Goal: Find specific page/section

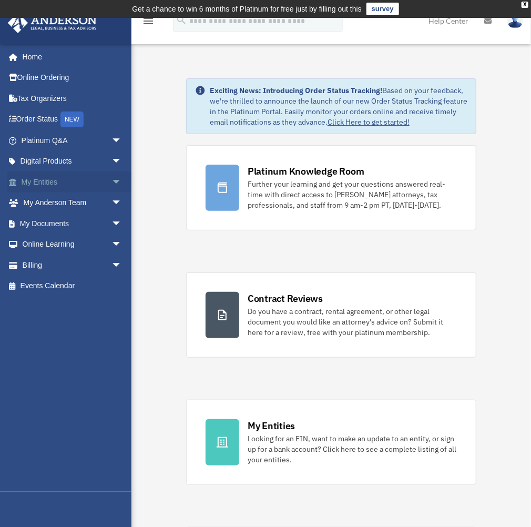
click at [56, 181] on link "My Entities arrow_drop_down" at bounding box center [72, 181] width 130 height 21
click at [44, 186] on link "My Entities arrow_drop_down" at bounding box center [72, 181] width 130 height 21
click at [112, 181] on span "arrow_drop_down" at bounding box center [122, 182] width 21 height 22
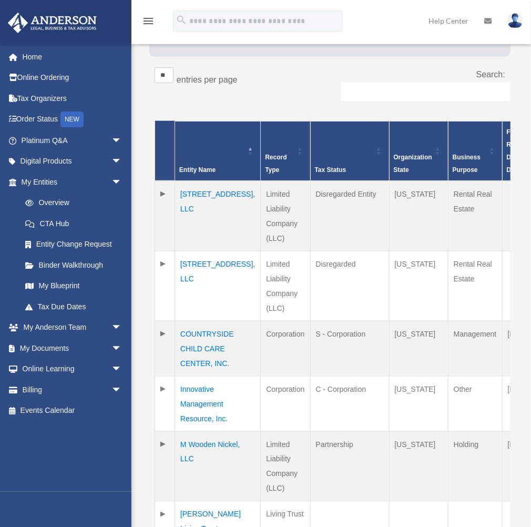
scroll to position [227, 0]
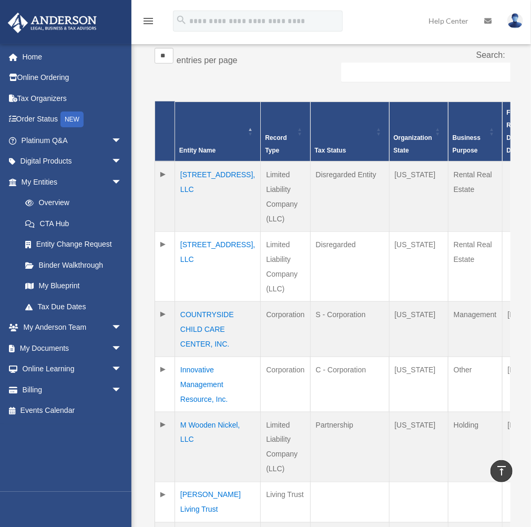
click at [204, 357] on td "Innovative Management Resource, Inc." at bounding box center [218, 384] width 86 height 55
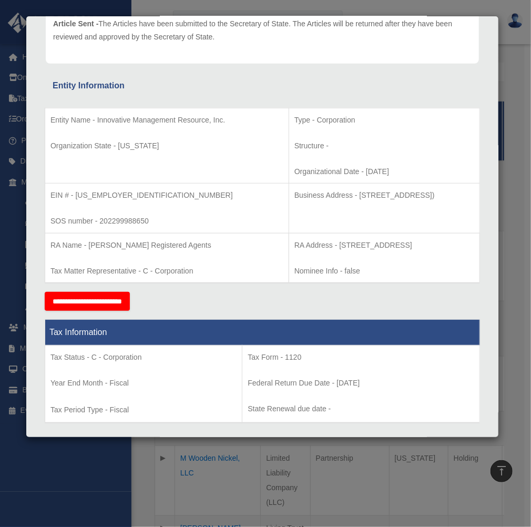
scroll to position [140, 0]
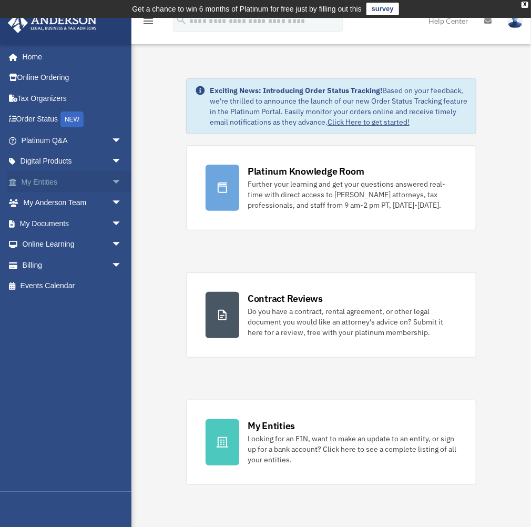
click at [48, 186] on link "My Entities arrow_drop_down" at bounding box center [72, 181] width 130 height 21
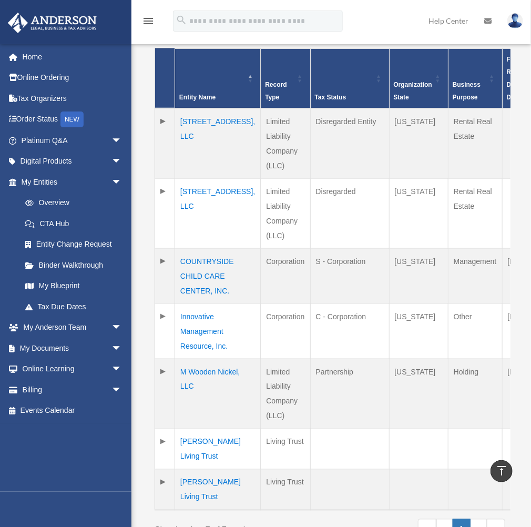
scroll to position [210, 0]
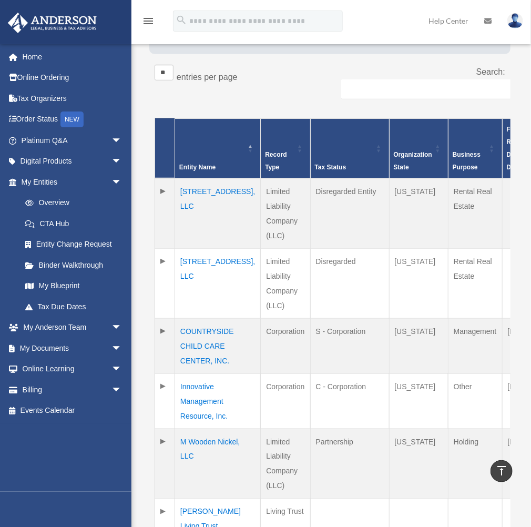
click at [195, 373] on td "Innovative Management Resource, Inc." at bounding box center [218, 400] width 86 height 55
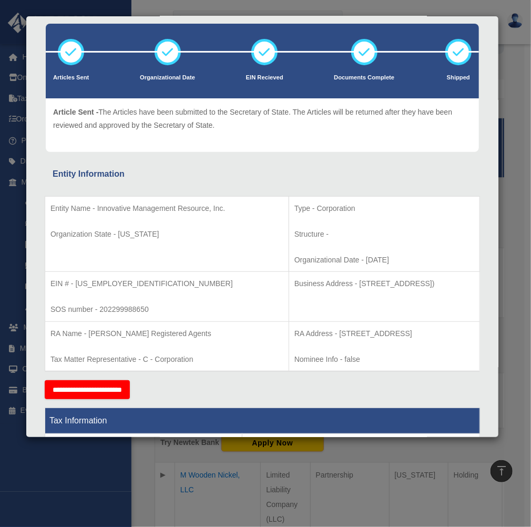
scroll to position [70, 0]
